Goal: Find specific page/section: Find specific page/section

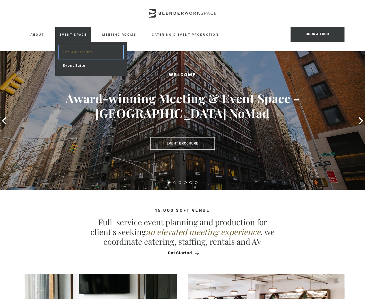
click at [89, 53] on link "The Auditorium" at bounding box center [91, 52] width 65 height 14
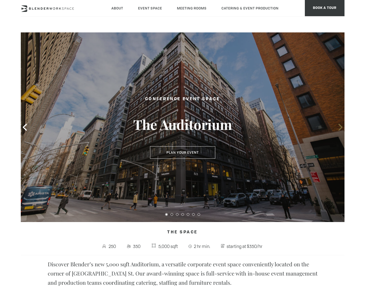
click at [339, 127] on icon at bounding box center [340, 127] width 7 height 7
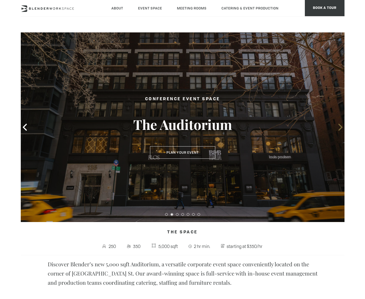
click at [339, 127] on icon at bounding box center [340, 127] width 7 height 7
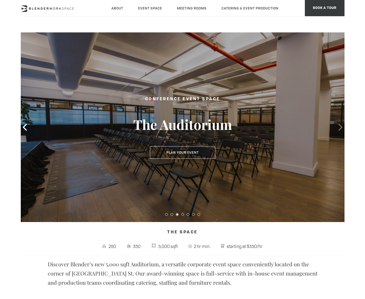
click at [339, 127] on icon at bounding box center [340, 127] width 7 height 7
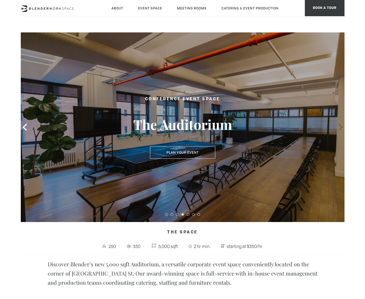
click at [339, 127] on icon at bounding box center [340, 127] width 7 height 7
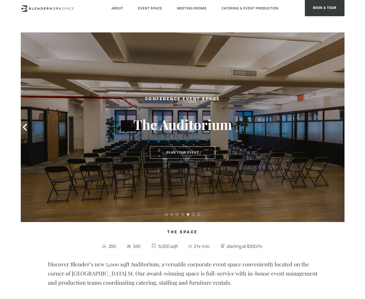
click at [339, 127] on icon at bounding box center [340, 127] width 7 height 7
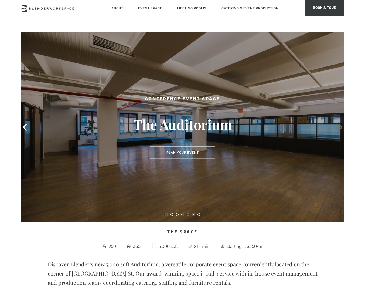
click at [339, 127] on icon at bounding box center [340, 127] width 7 height 7
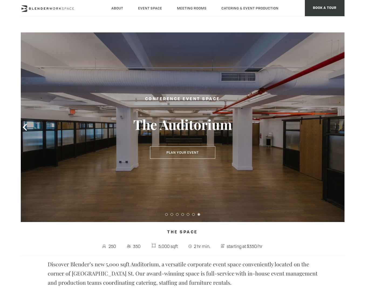
click at [339, 127] on icon at bounding box center [340, 127] width 7 height 7
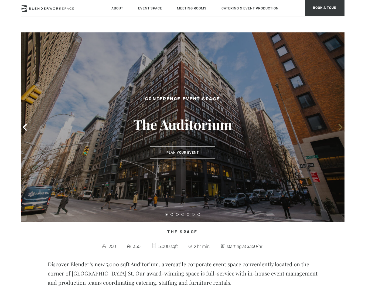
click at [339, 127] on icon at bounding box center [340, 127] width 7 height 7
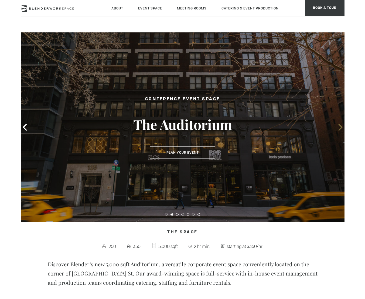
click at [339, 127] on icon at bounding box center [340, 127] width 7 height 7
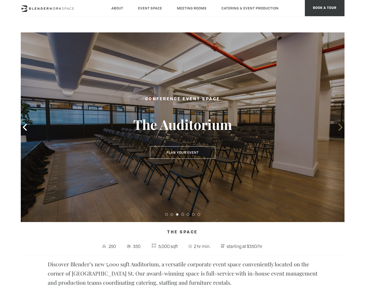
click at [339, 127] on icon at bounding box center [340, 127] width 7 height 7
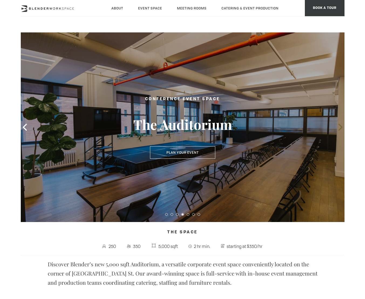
click at [339, 127] on icon at bounding box center [340, 127] width 7 height 7
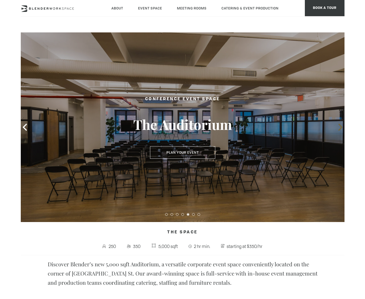
click at [339, 127] on icon at bounding box center [340, 127] width 7 height 7
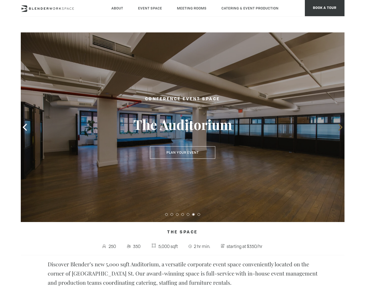
click at [339, 127] on icon at bounding box center [340, 127] width 7 height 7
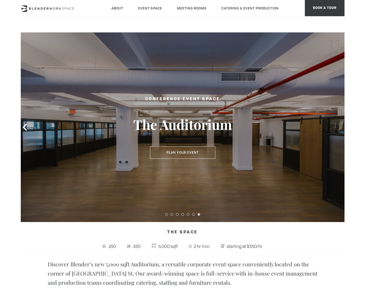
click at [339, 127] on icon at bounding box center [340, 127] width 7 height 7
